Goal: Task Accomplishment & Management: Manage account settings

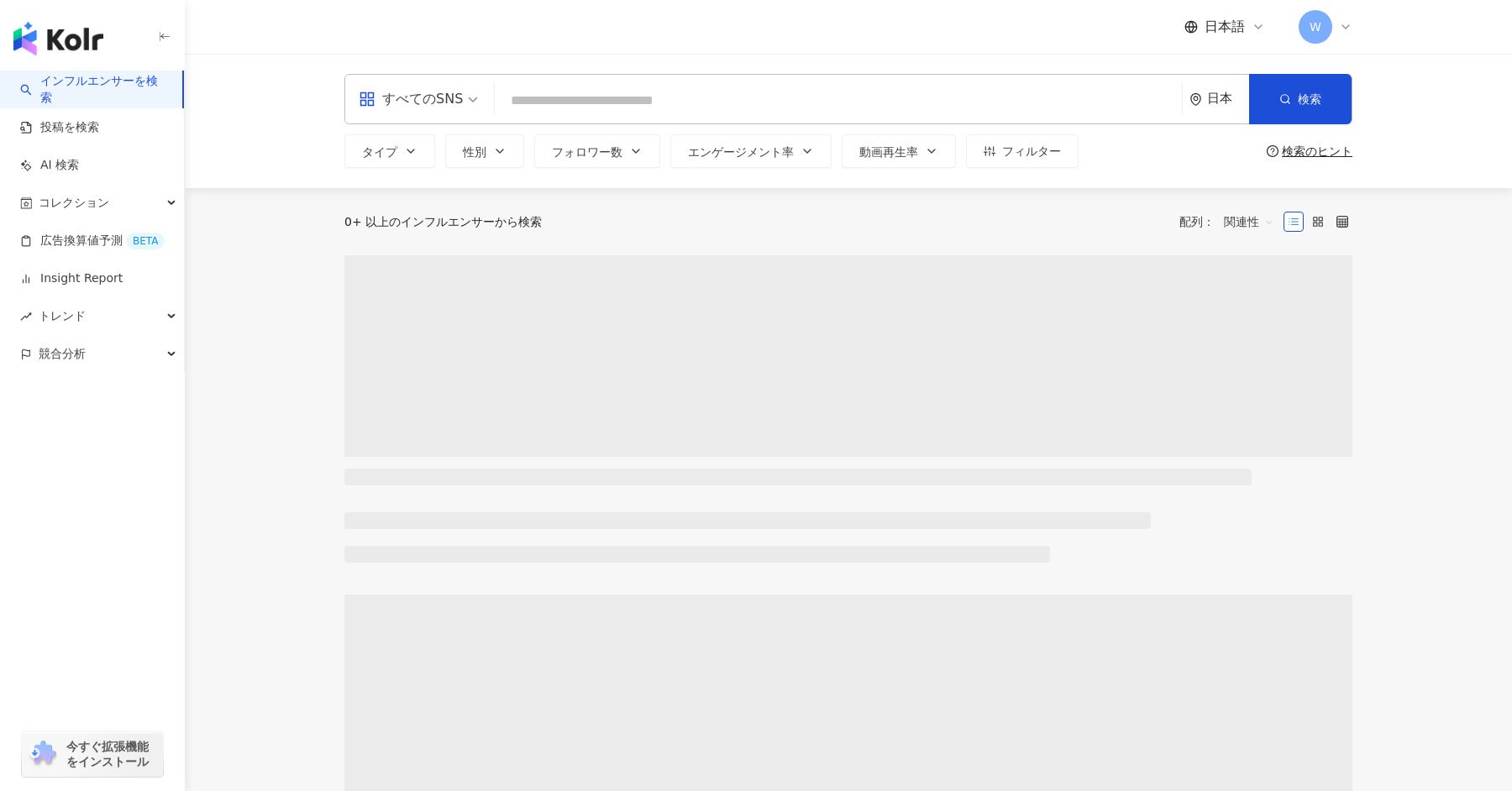
click at [1313, 28] on span "W" at bounding box center [1315, 27] width 12 height 19
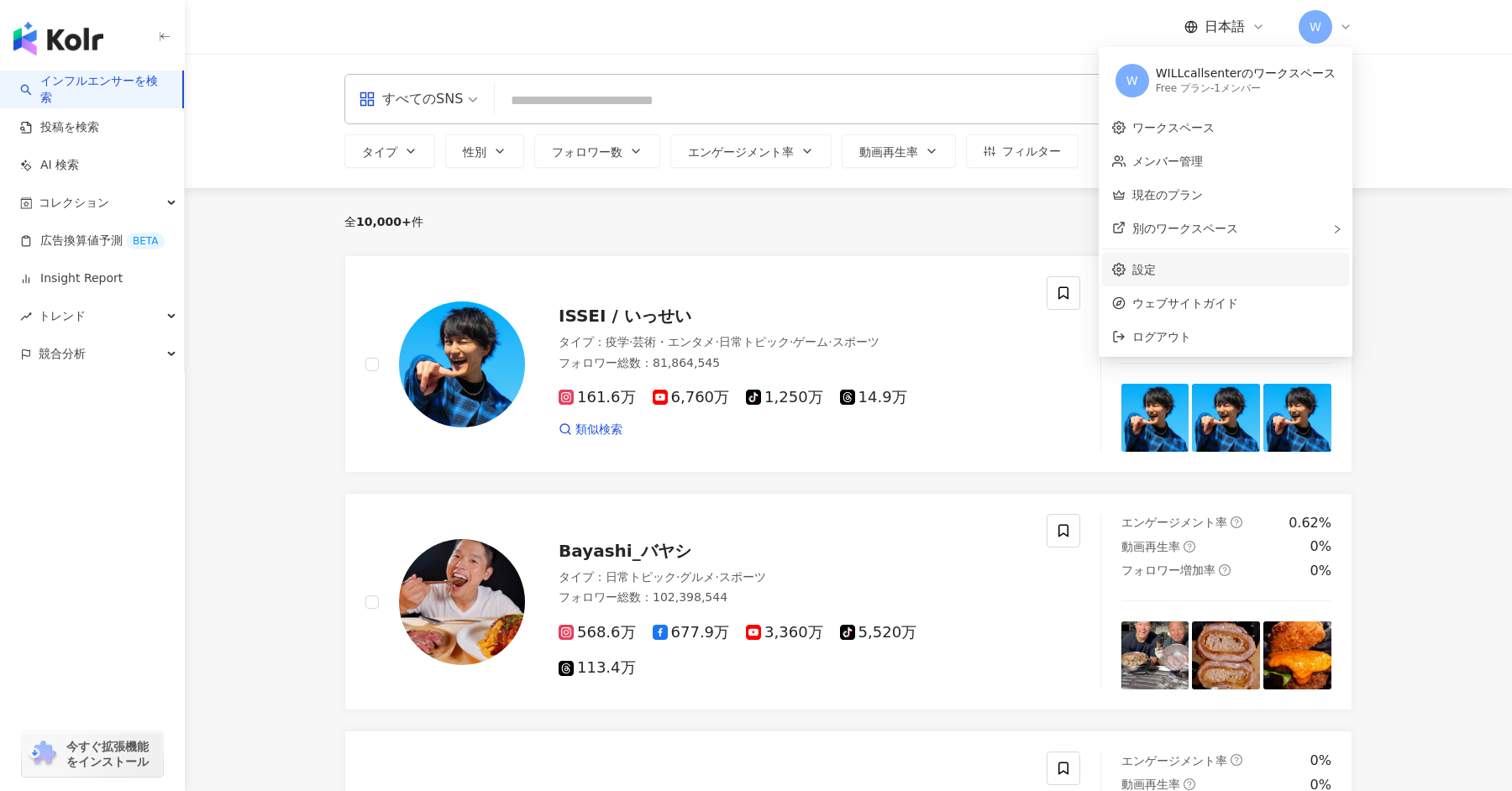
click at [1156, 276] on link "設定" at bounding box center [1144, 269] width 24 height 13
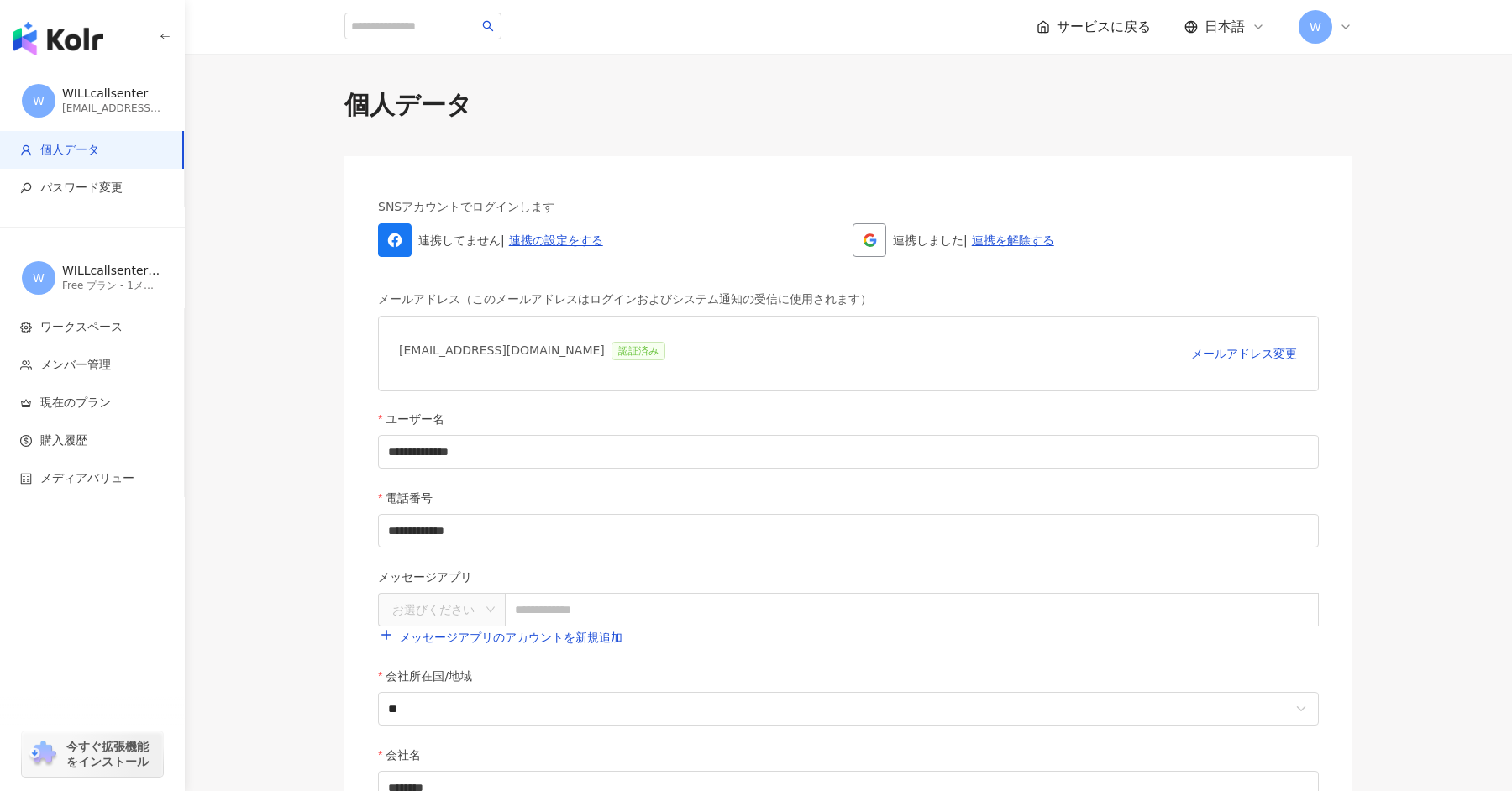
click at [125, 292] on div "Free プラン - 1メンバー" at bounding box center [113, 285] width 101 height 14
click at [114, 323] on span "ワークスペース" at bounding box center [82, 327] width 82 height 17
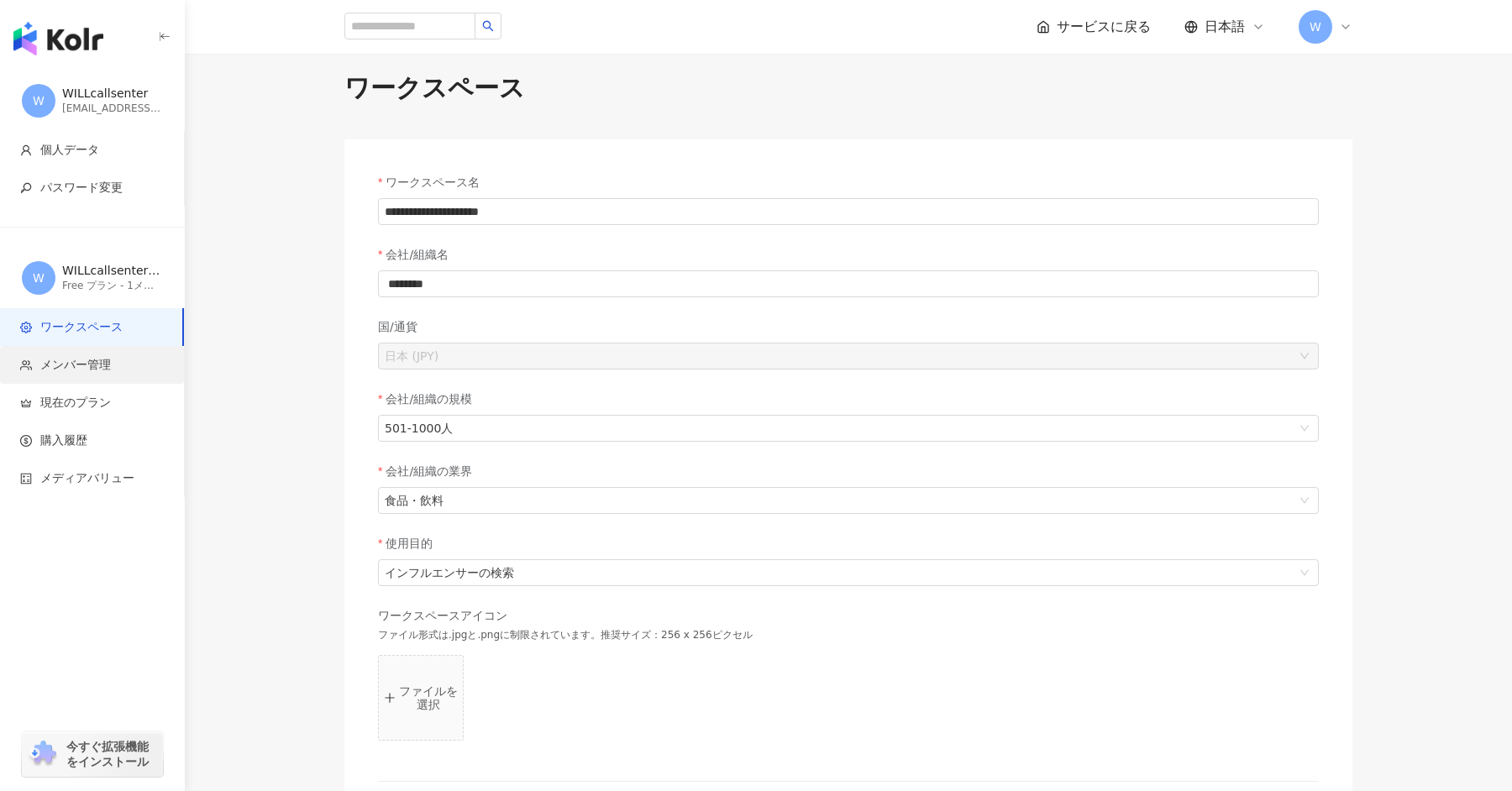
scroll to position [19, 0]
click at [107, 364] on span "メンバー管理" at bounding box center [76, 365] width 71 height 17
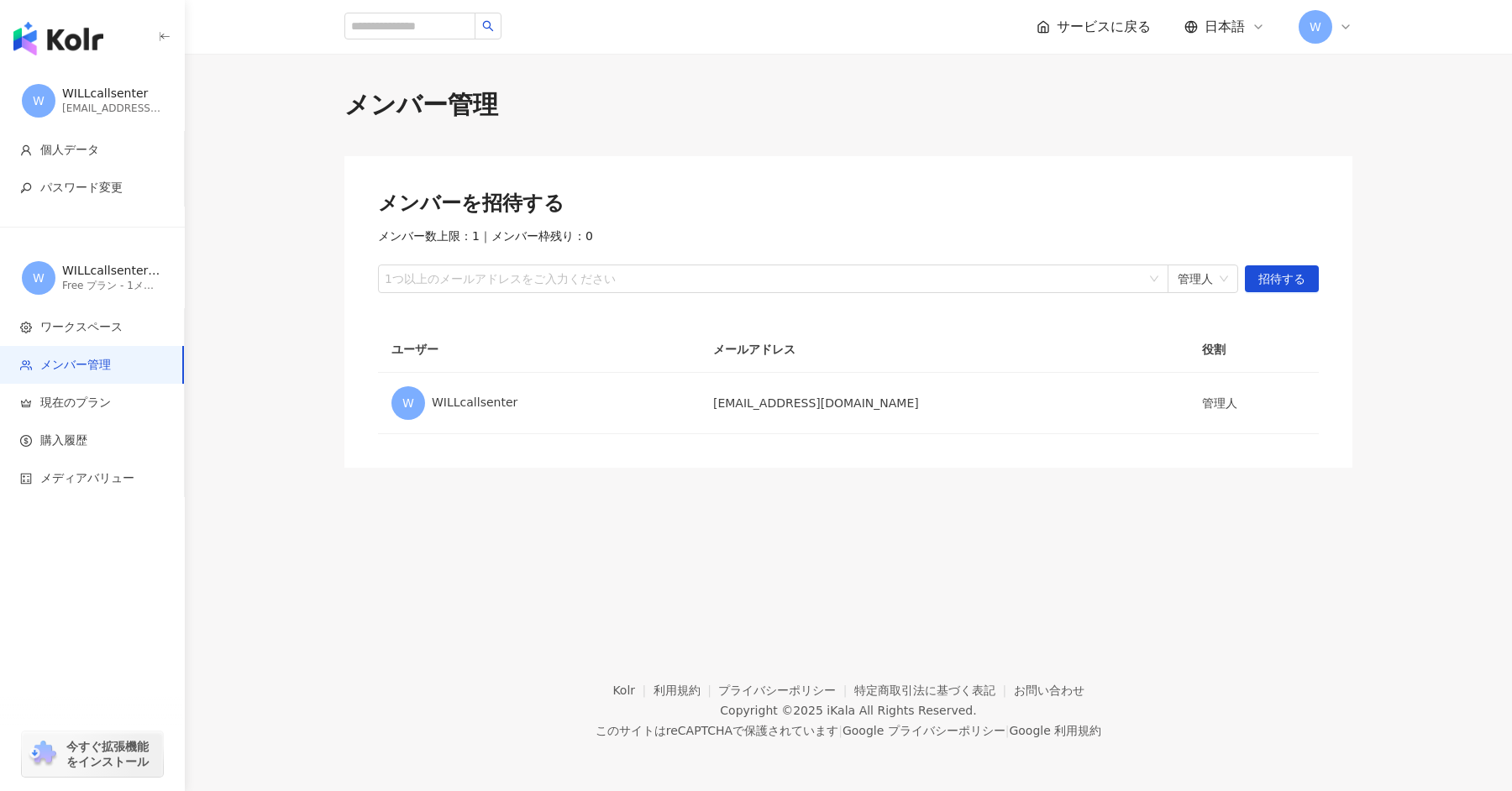
click at [110, 86] on div "WILLcallsenter" at bounding box center [113, 94] width 101 height 17
click at [116, 191] on span "パスワード変更" at bounding box center [82, 188] width 82 height 17
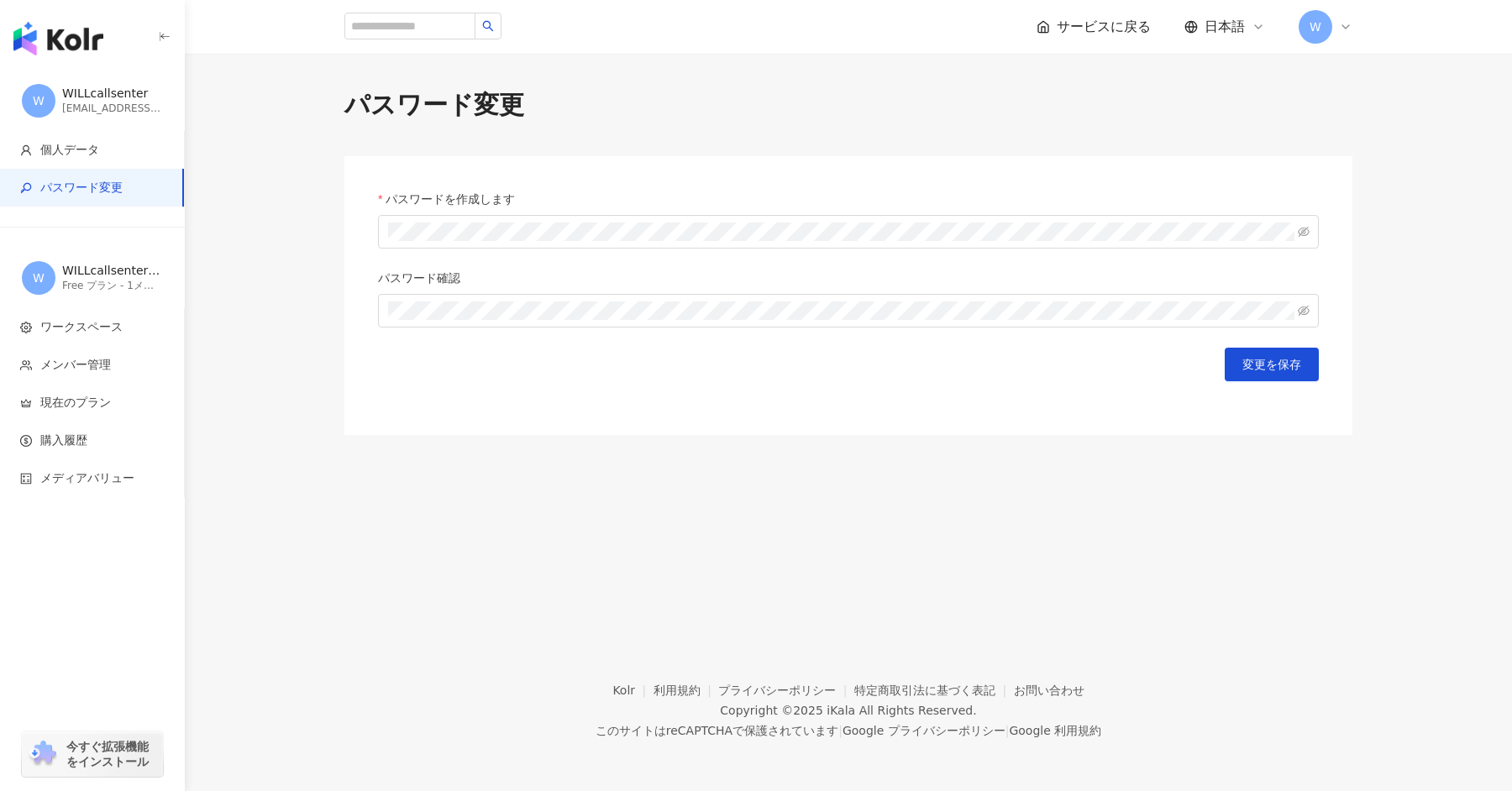
click at [1347, 29] on icon at bounding box center [1345, 27] width 13 height 13
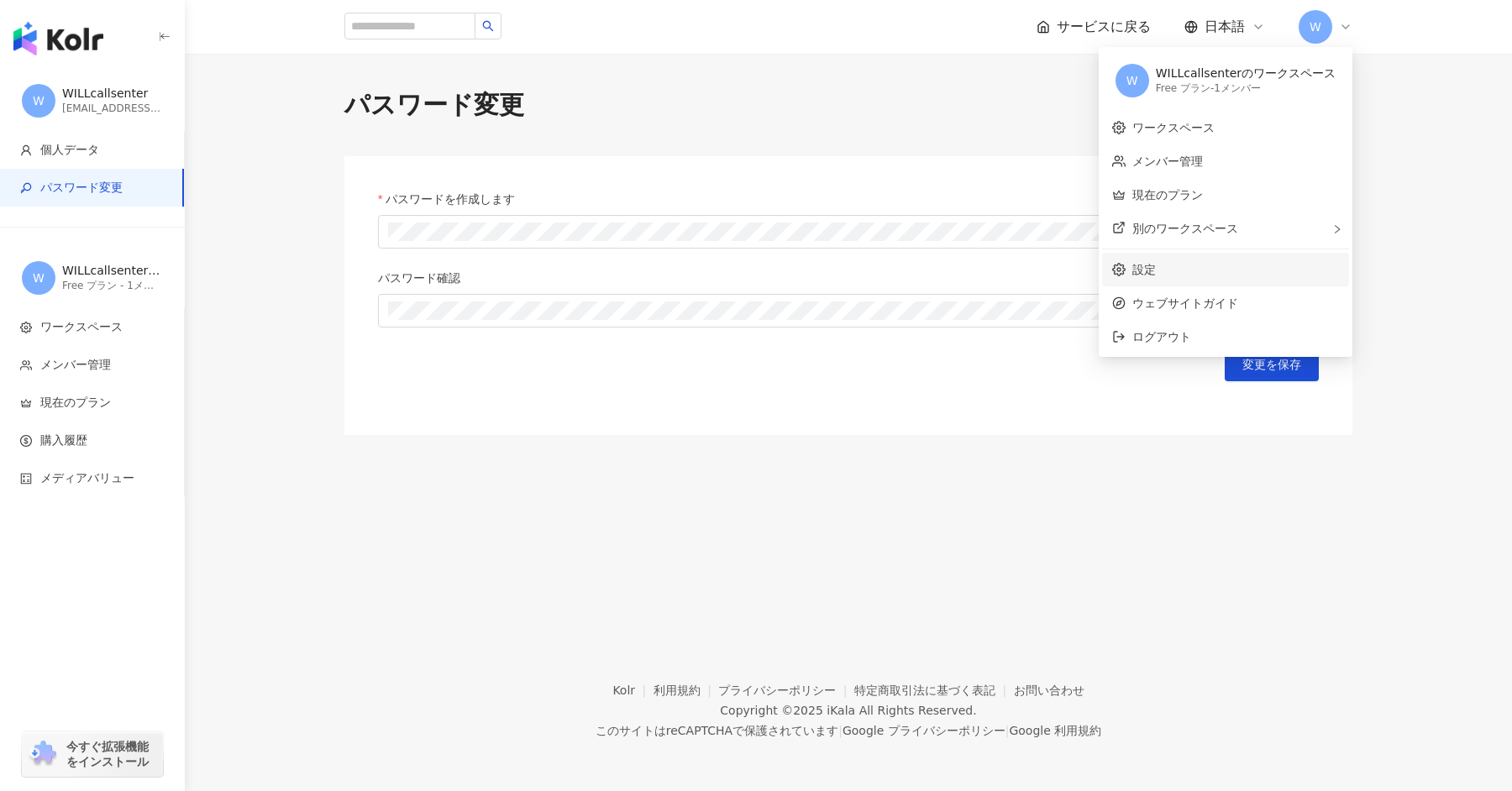
click at [1152, 263] on link "設定" at bounding box center [1144, 269] width 24 height 13
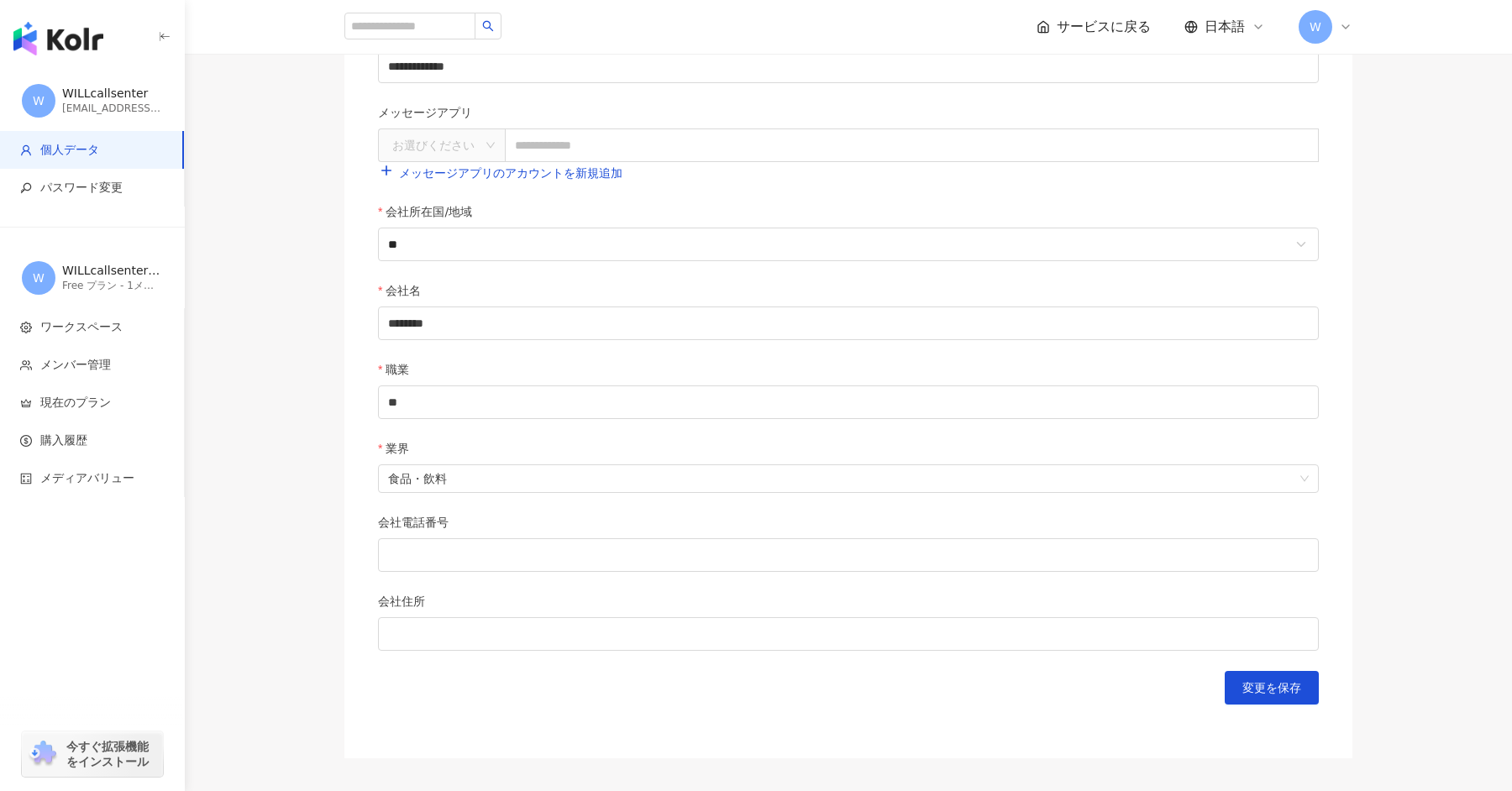
scroll to position [479, 0]
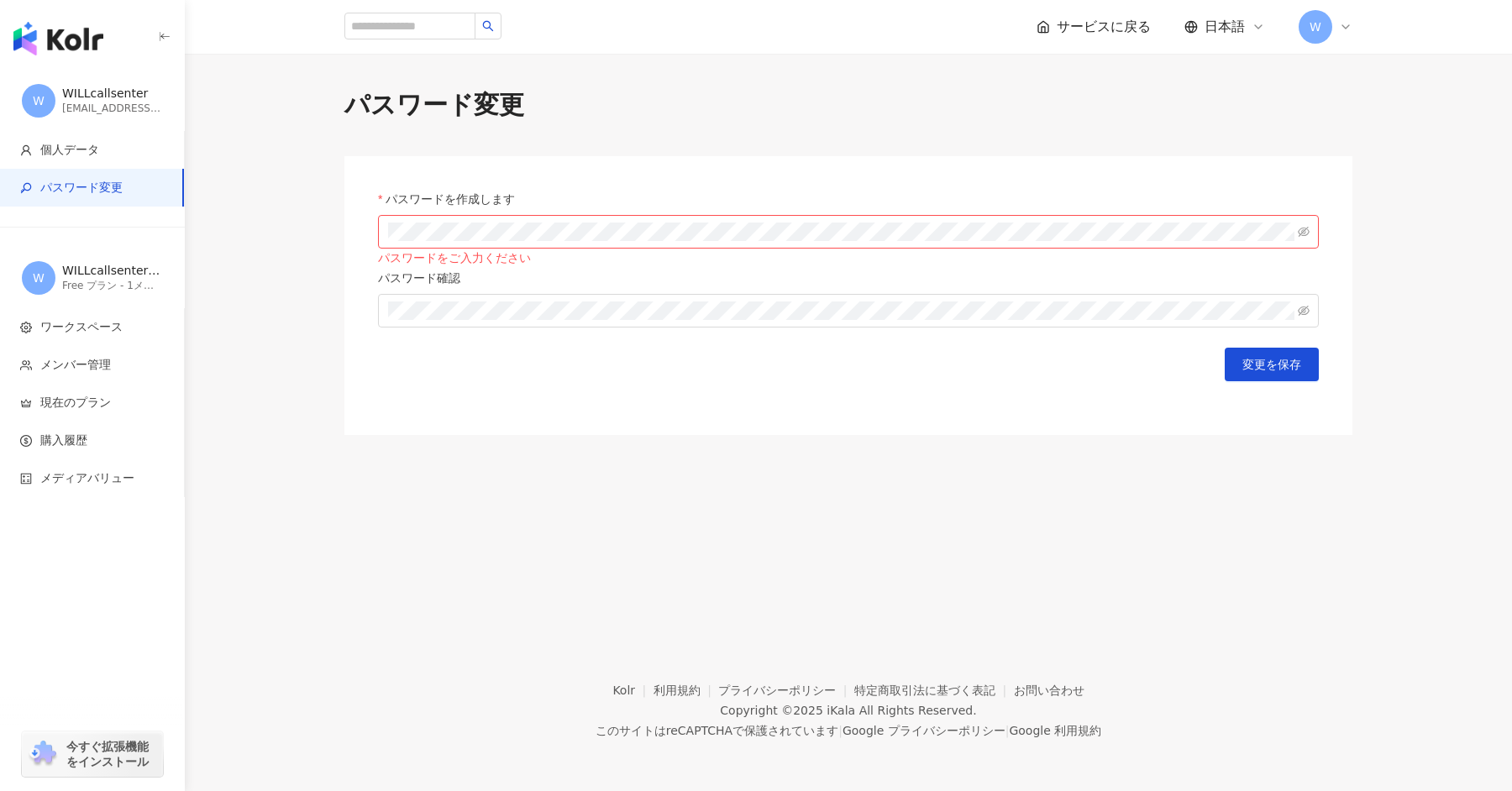
click at [1308, 8] on div "サービスに戻る 日本語 W" at bounding box center [848, 27] width 1008 height 54
click at [1312, 21] on span "W" at bounding box center [1315, 27] width 12 height 19
click at [127, 110] on div "[EMAIL_ADDRESS][DOMAIN_NAME]" at bounding box center [113, 109] width 101 height 14
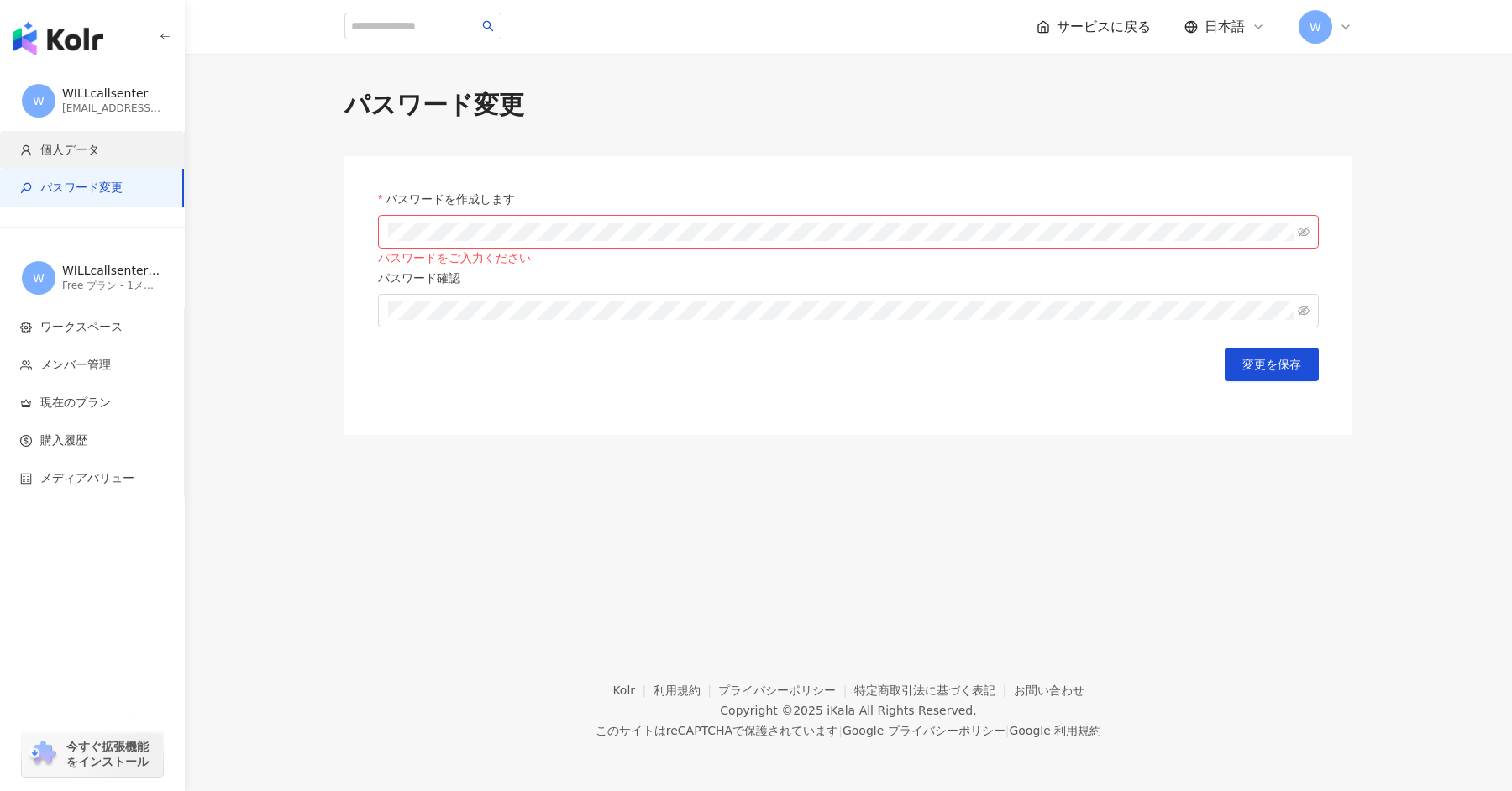
click at [114, 155] on span "個人データ" at bounding box center [95, 151] width 151 height 17
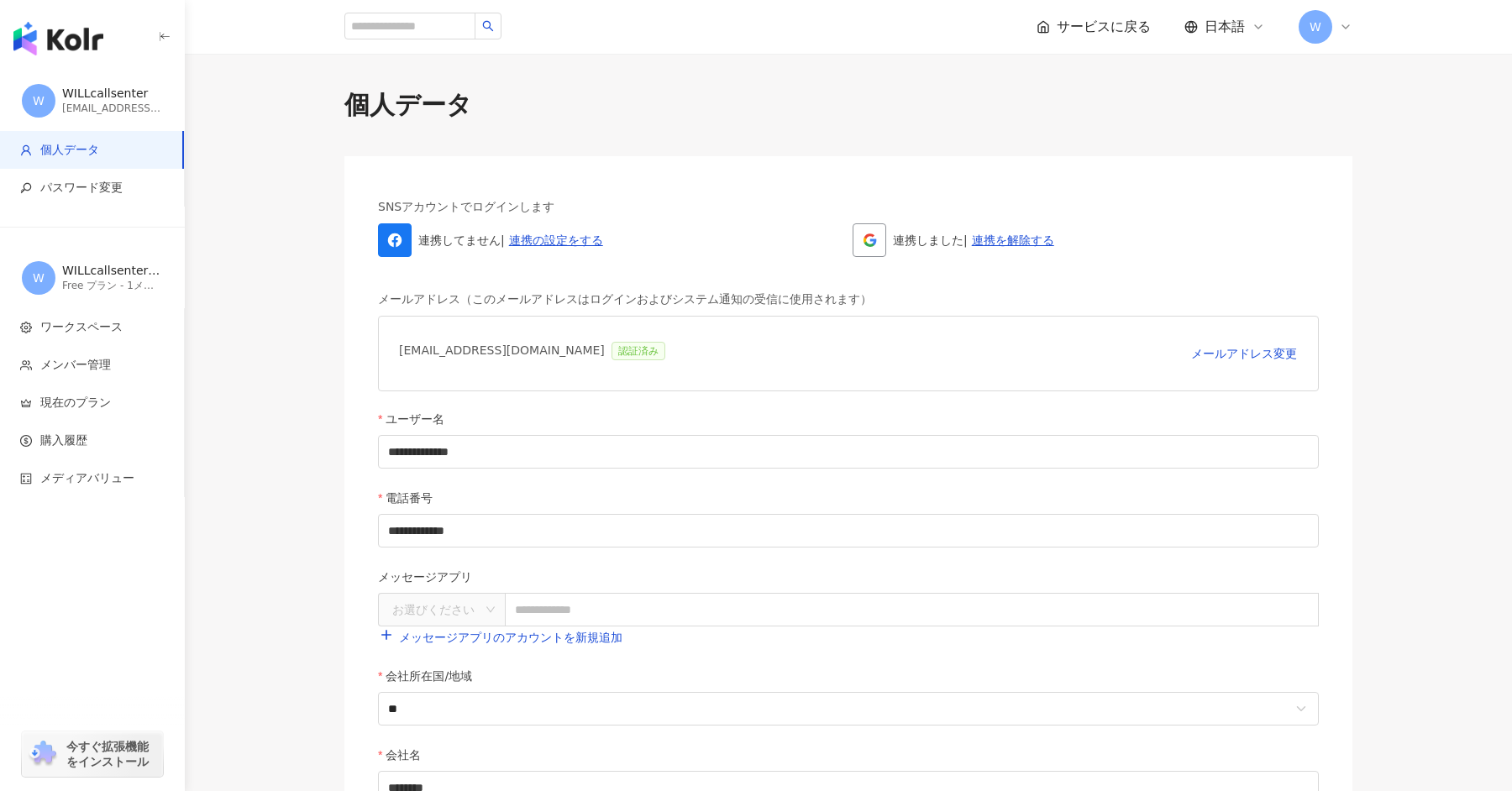
click at [484, 353] on div "will.cs0509@gmail.com 認証済み" at bounding box center [535, 353] width 273 height 34
copy div "will.cs0509@gmail.com 認証済み メールアドレス変更 確認メールを再送する"
click at [507, 357] on div "will.cs0509@gmail.com 認証済み" at bounding box center [535, 353] width 273 height 34
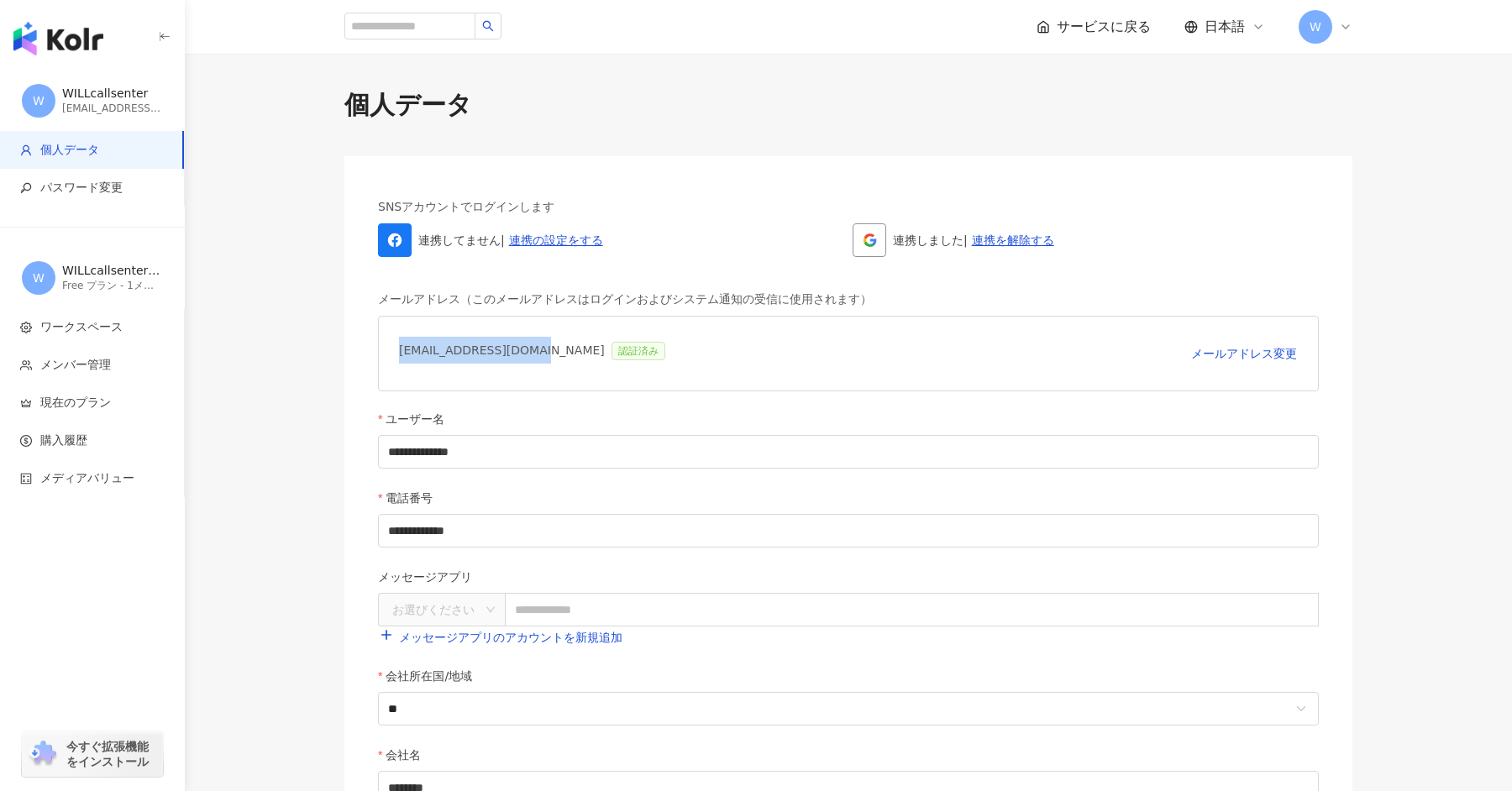
drag, startPoint x: 522, startPoint y: 354, endPoint x: 395, endPoint y: 352, distance: 127.0
click at [395, 352] on div "will.cs0509@gmail.com 認証済み メールアドレス変更" at bounding box center [848, 353] width 941 height 76
copy div "[EMAIL_ADDRESS][DOMAIN_NAME]"
click at [1323, 29] on span "W" at bounding box center [1315, 27] width 34 height 34
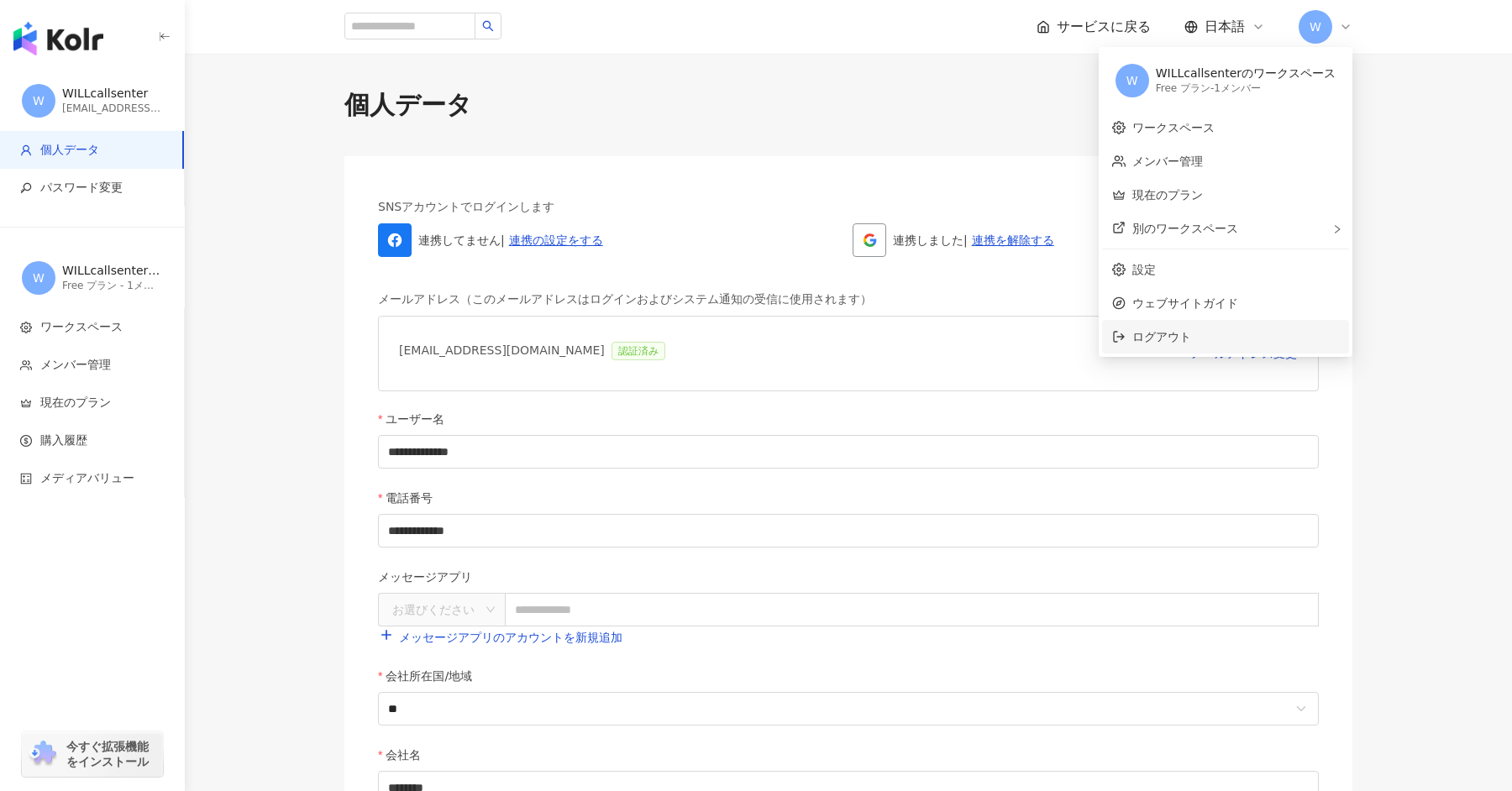
click at [1241, 332] on span "ログアウト" at bounding box center [1236, 337] width 207 height 19
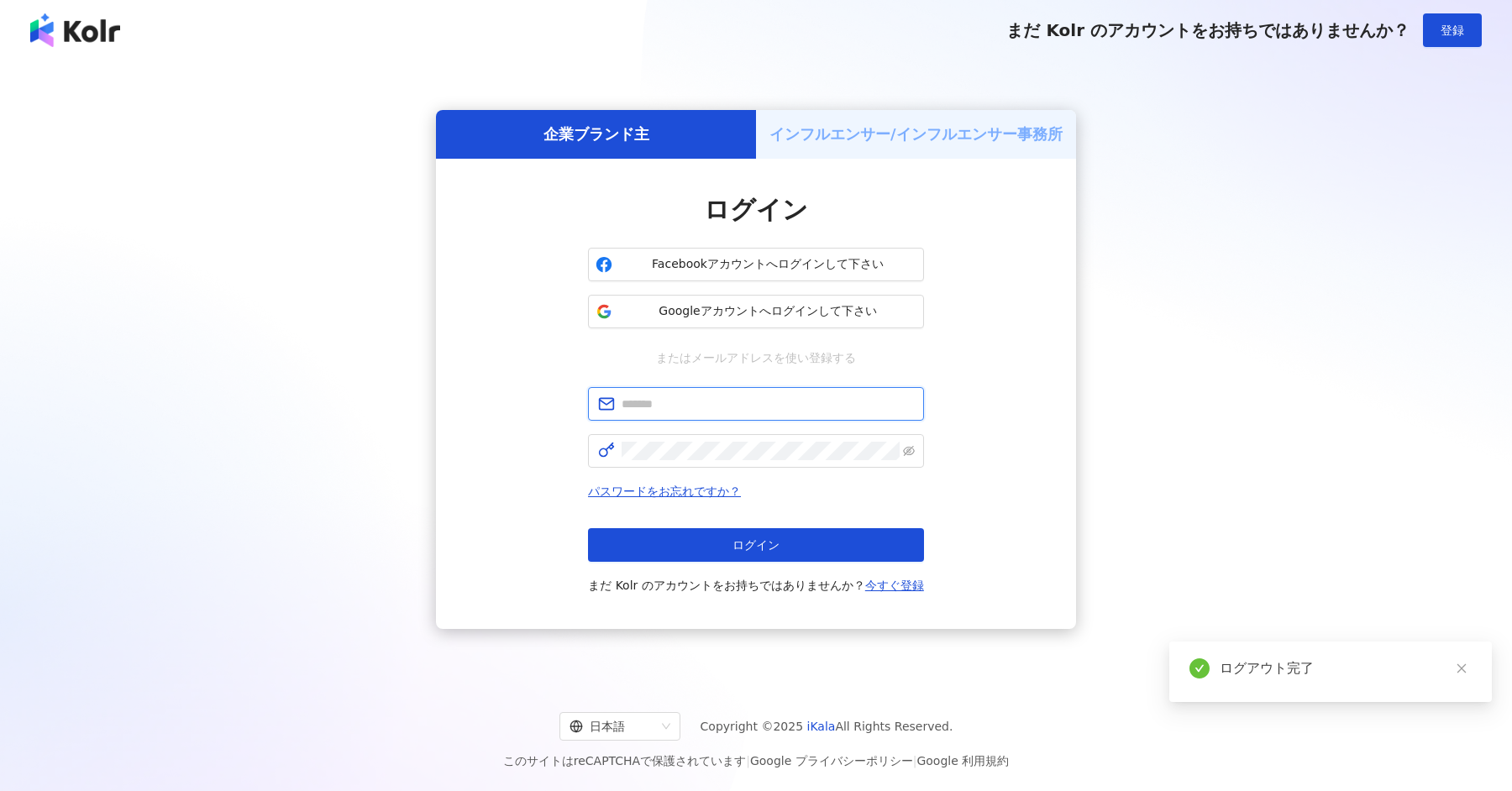
click at [783, 402] on input "text" at bounding box center [767, 404] width 292 height 19
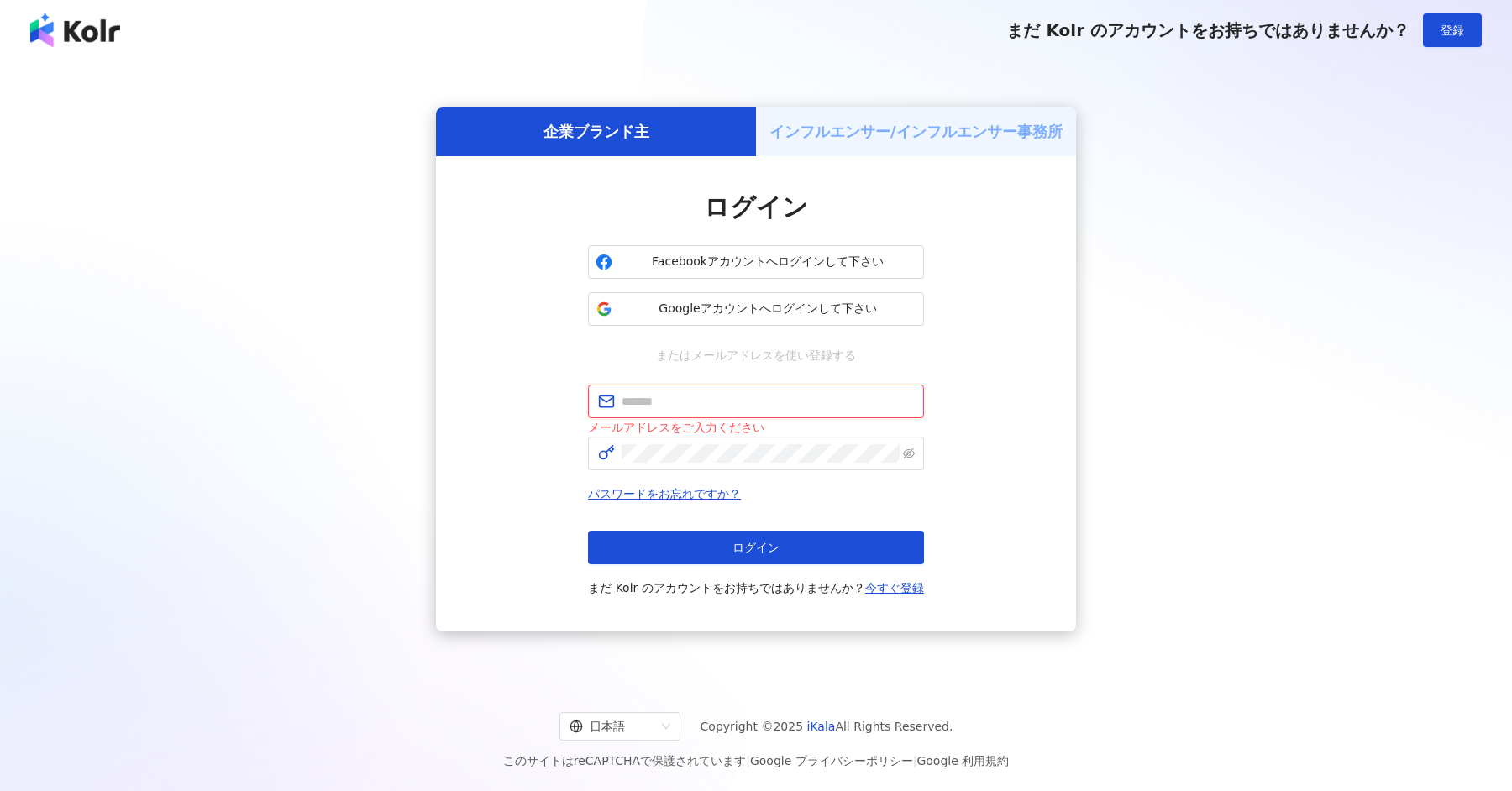
paste input "**********"
type input "**********"
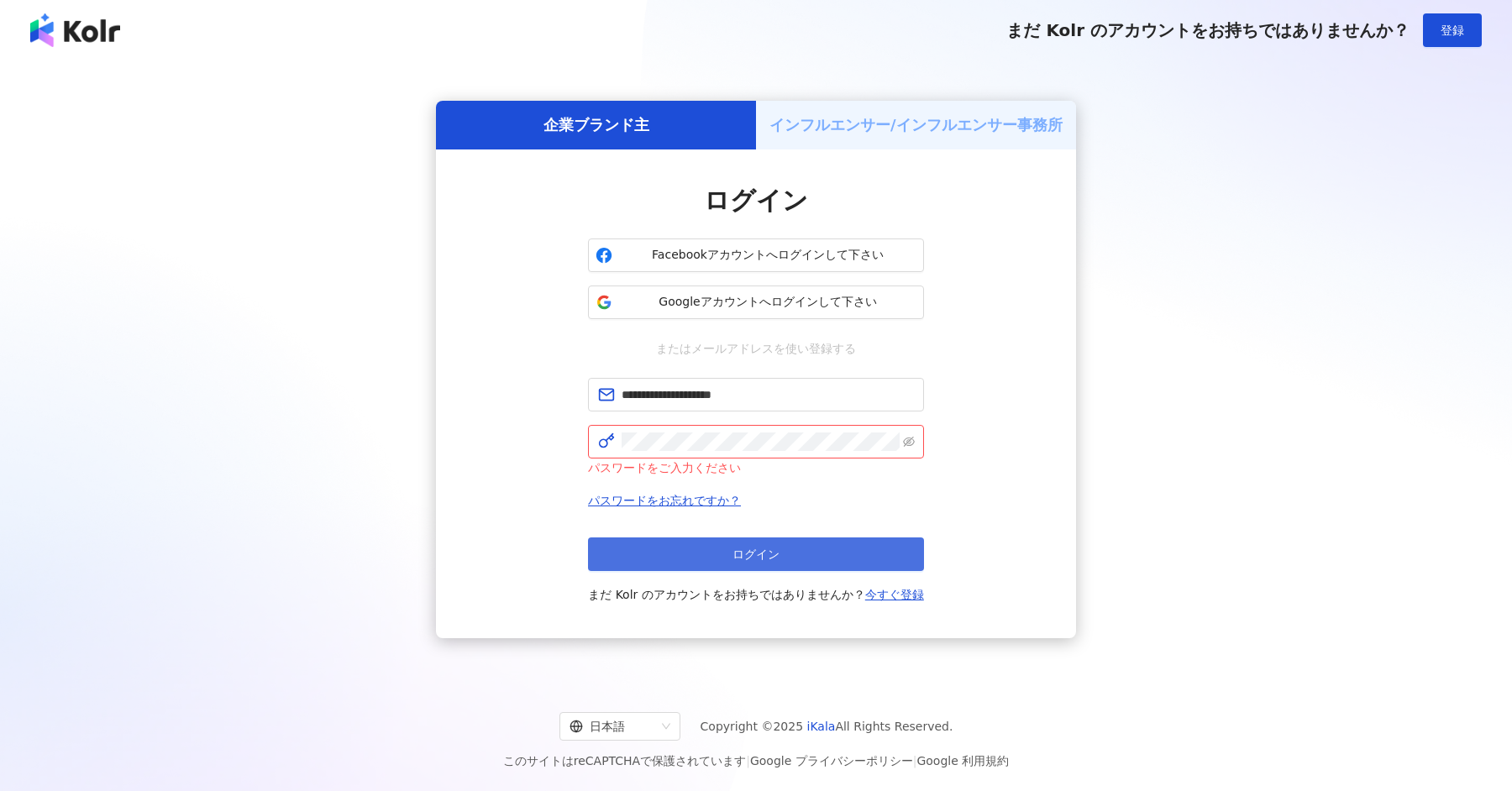
click at [679, 544] on button "ログイン" at bounding box center [756, 555] width 336 height 34
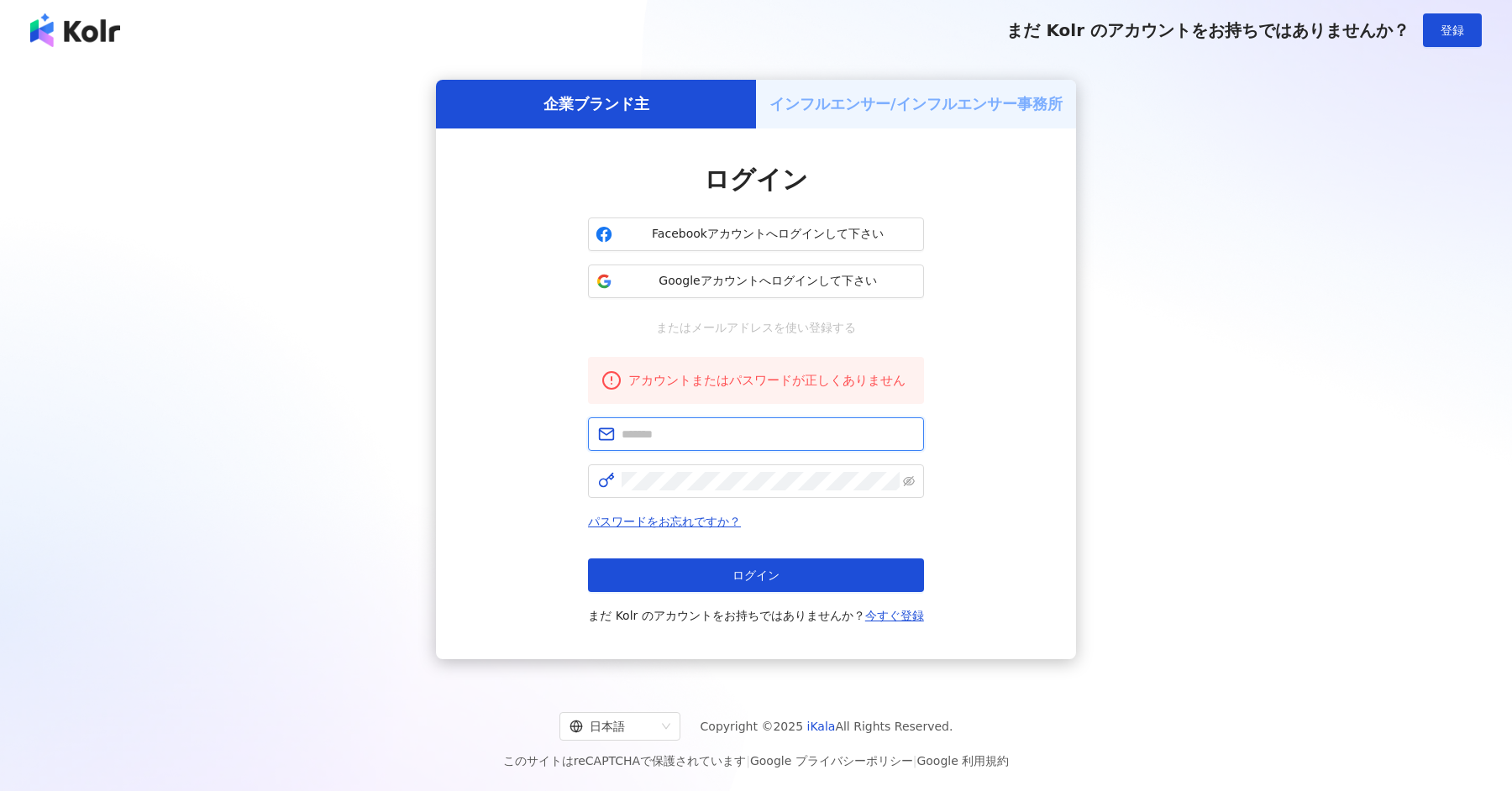
click at [761, 439] on input "text" at bounding box center [767, 434] width 292 height 19
click at [1493, 321] on div "企業ブランド主 インフルエンサー/インフルエンサー事務所 ログイン Facebookアカウントへログインして下さい Googleアカウントへログインして下さい…" at bounding box center [756, 369] width 1512 height 618
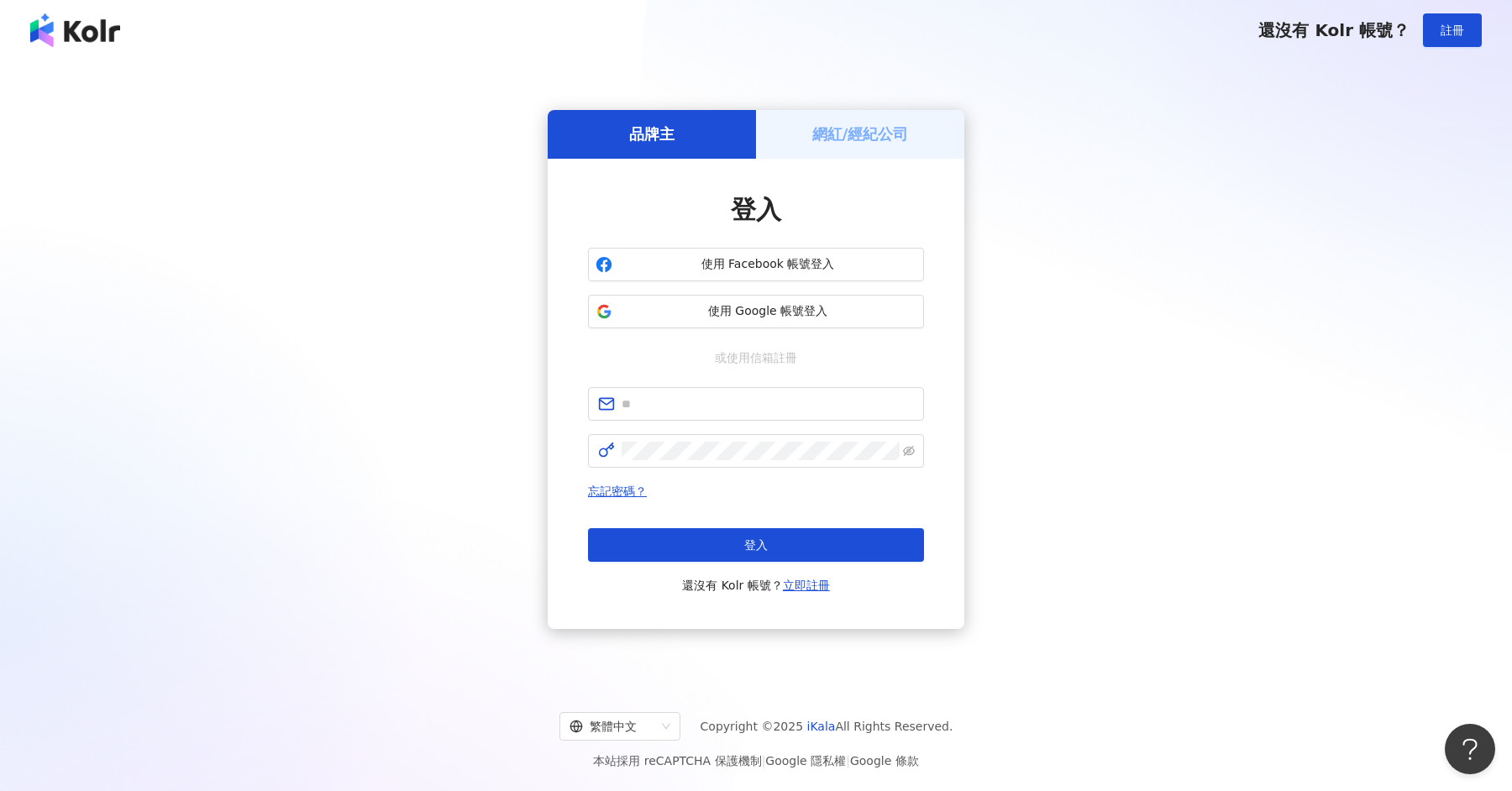
click at [784, 329] on div "登入 使用 Facebook 帳號登入 使用 Google 帳號登入 或使用信箱註冊 忘記密碼？ 登入 還沒有 Kolr 帳號？ 立即註冊" at bounding box center [756, 394] width 336 height 403
click at [795, 301] on button "使用 Google 帳號登入" at bounding box center [756, 311] width 336 height 34
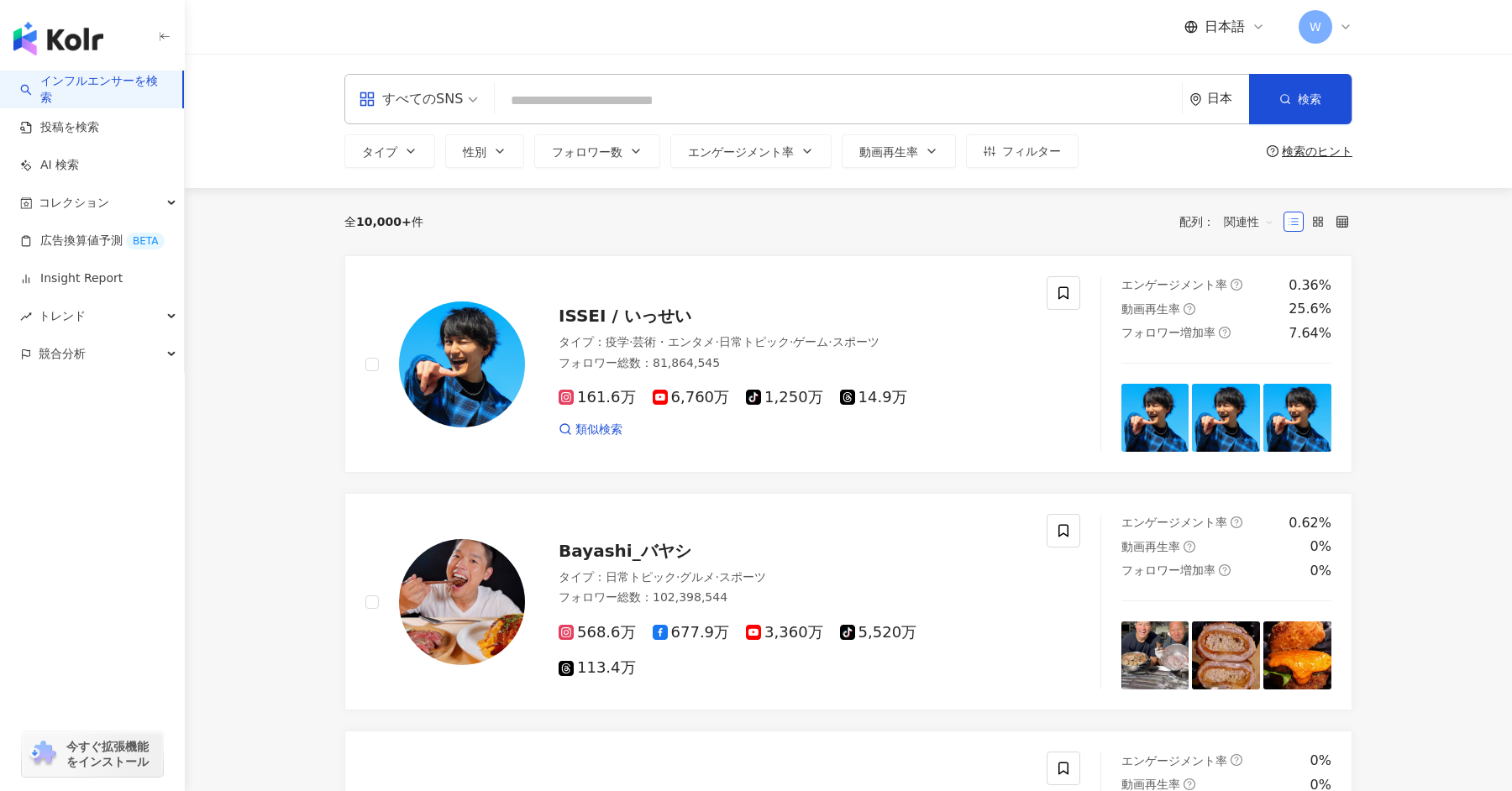
click at [1353, 32] on div "日本語 W" at bounding box center [848, 27] width 1075 height 54
click at [1340, 27] on icon at bounding box center [1345, 27] width 13 height 13
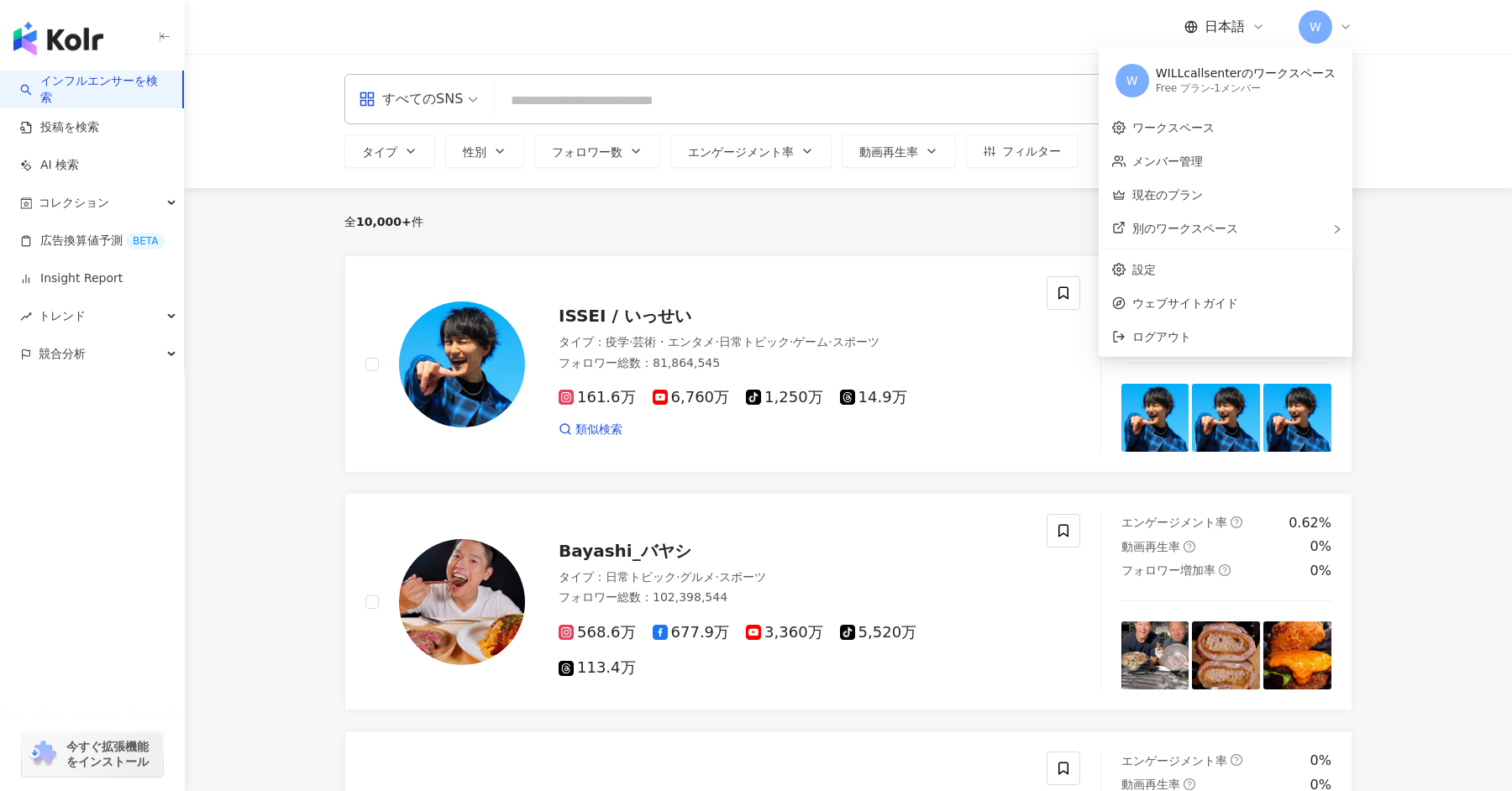
click at [1289, 93] on div "Free プラン - 1メンバー" at bounding box center [1246, 88] width 180 height 14
click at [1214, 130] on link "ワークスペース" at bounding box center [1174, 128] width 82 height 13
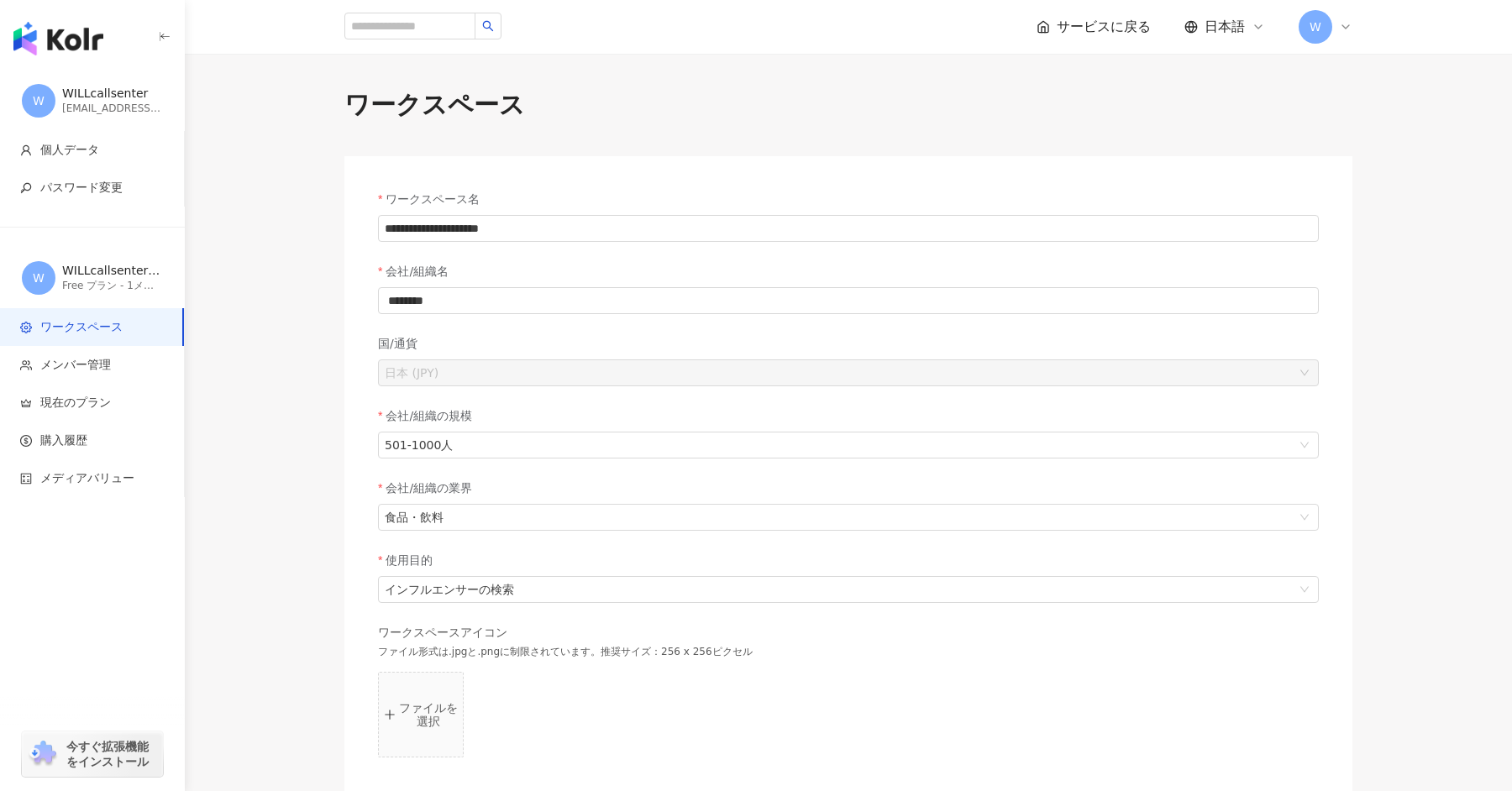
click at [160, 88] on div "WILLcallsenter" at bounding box center [113, 94] width 101 height 17
click at [103, 178] on li "パスワード変更" at bounding box center [92, 188] width 184 height 38
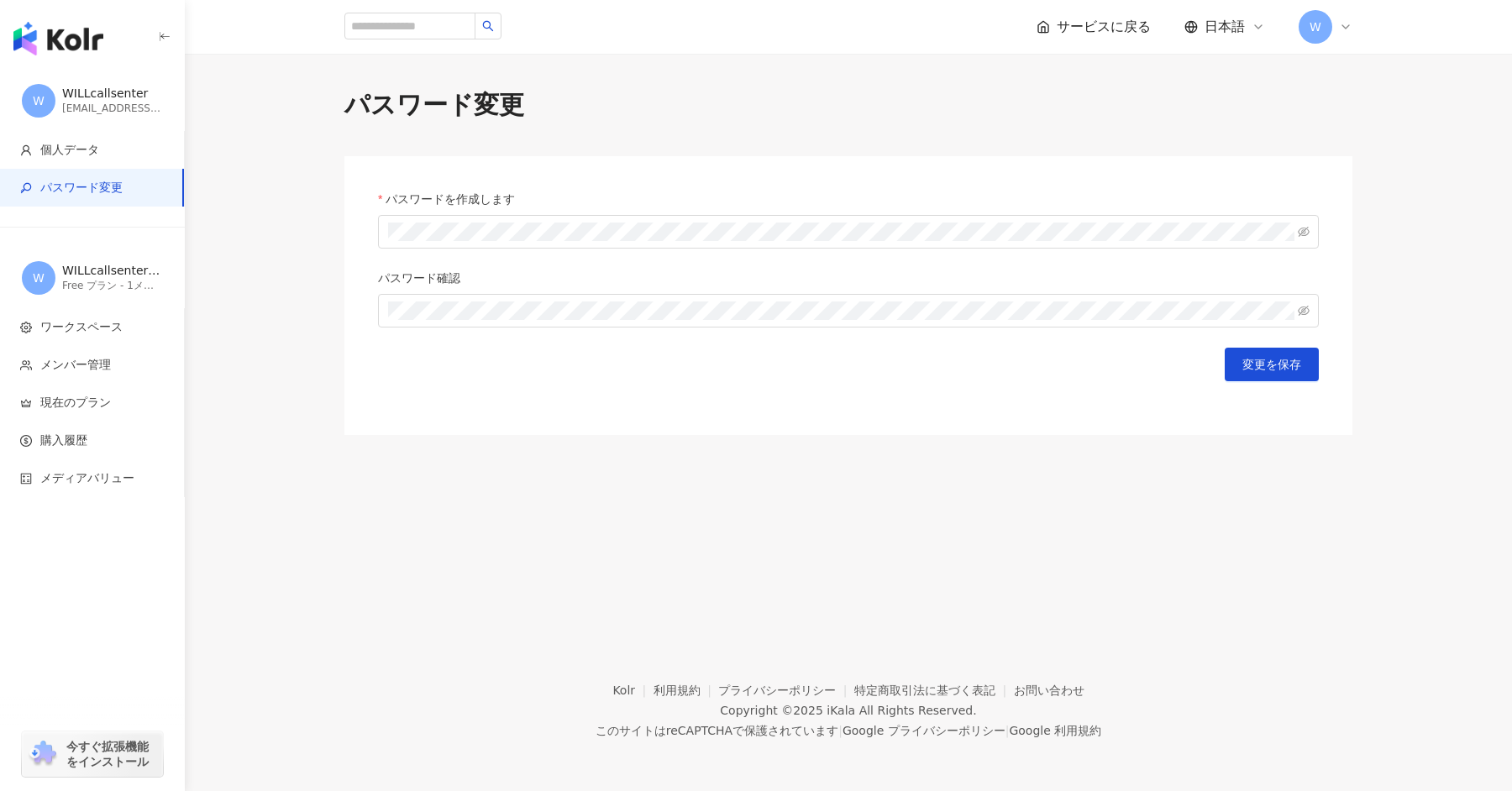
click at [508, 257] on form "パスワードを作成します パスワード確認 変更を保存" at bounding box center [848, 286] width 941 height 192
click at [486, 242] on span at bounding box center [848, 232] width 941 height 34
click at [1290, 368] on span "変更を保存" at bounding box center [1271, 364] width 59 height 13
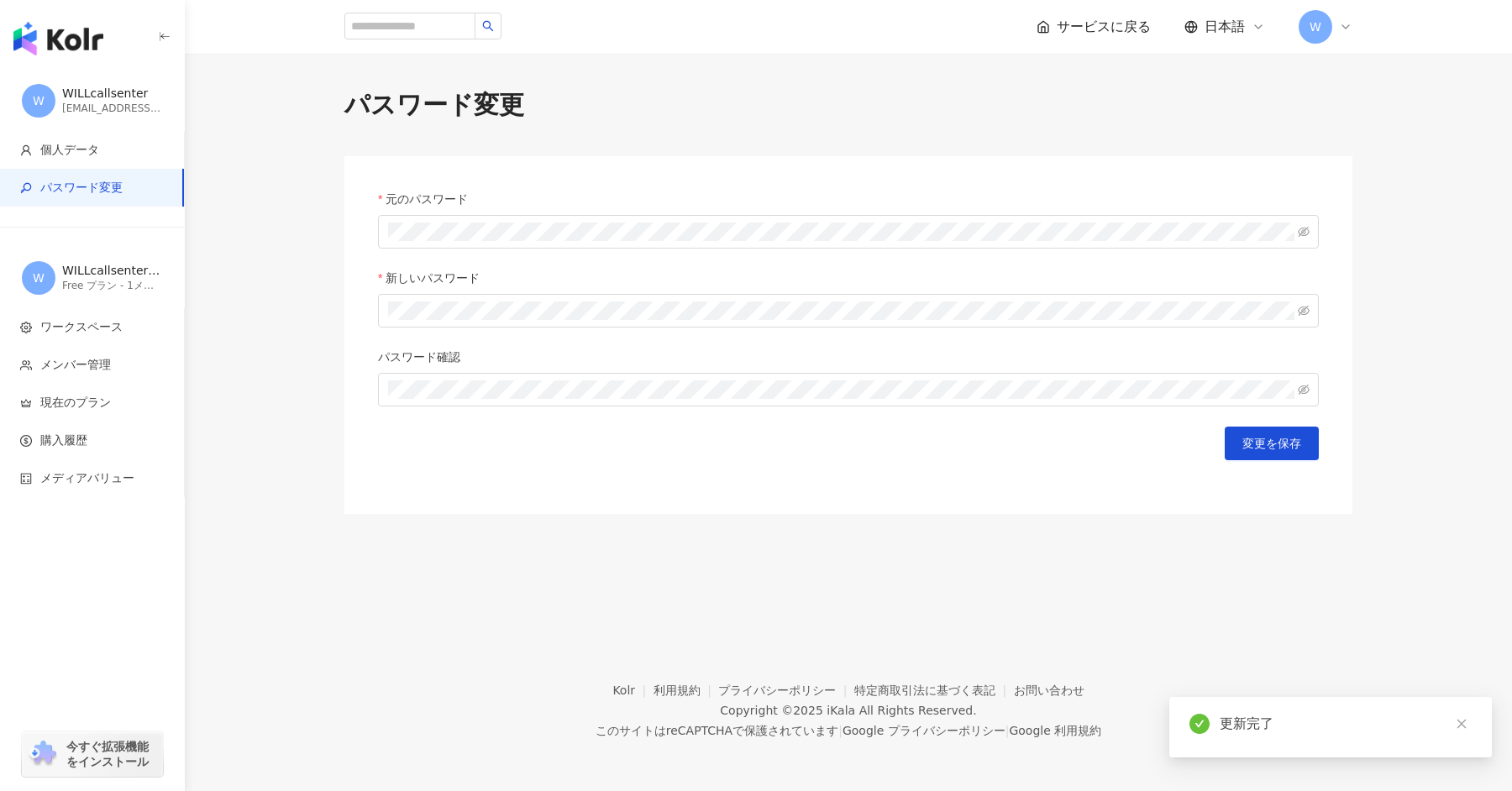
click at [666, 532] on div "パスワード変更 元のパスワード 新しいパスワード パスワード確認 変更を保存" at bounding box center [848, 329] width 1327 height 551
click at [581, 456] on div "変更を保存" at bounding box center [848, 443] width 941 height 34
